Goal: Information Seeking & Learning: Understand process/instructions

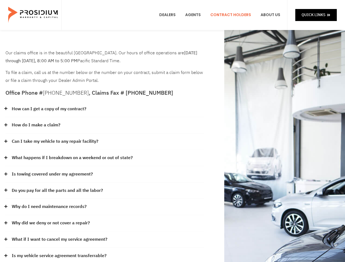
click at [172, 131] on div "How do I make a claim?" at bounding box center [104, 125] width 198 height 16
click at [105, 109] on div "How can I get a copy of my contract?" at bounding box center [104, 109] width 198 height 16
click at [49, 109] on link "How can I get a copy of my contract?" at bounding box center [49, 109] width 75 height 8
click at [105, 125] on div "How do I make a claim?" at bounding box center [104, 125] width 198 height 16
click at [36, 125] on link "How do I make a claim?" at bounding box center [36, 125] width 49 height 8
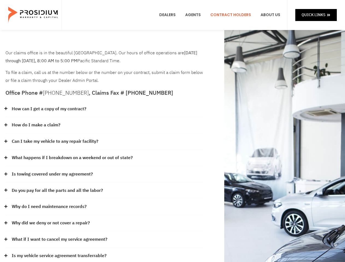
click at [105, 142] on div "Can I take my vehicle to any repair facility?" at bounding box center [104, 142] width 198 height 16
click at [55, 142] on link "Can I take my vehicle to any repair facility?" at bounding box center [55, 142] width 87 height 8
click at [105, 158] on link "What happens if I breakdown on a weekend or out of state?" at bounding box center [72, 158] width 121 height 8
click at [72, 158] on link "What happens if I breakdown on a weekend or out of state?" at bounding box center [72, 158] width 121 height 8
click at [105, 175] on div "Is towing covered under my agreement?" at bounding box center [104, 174] width 198 height 16
